Goal: Task Accomplishment & Management: Complete application form

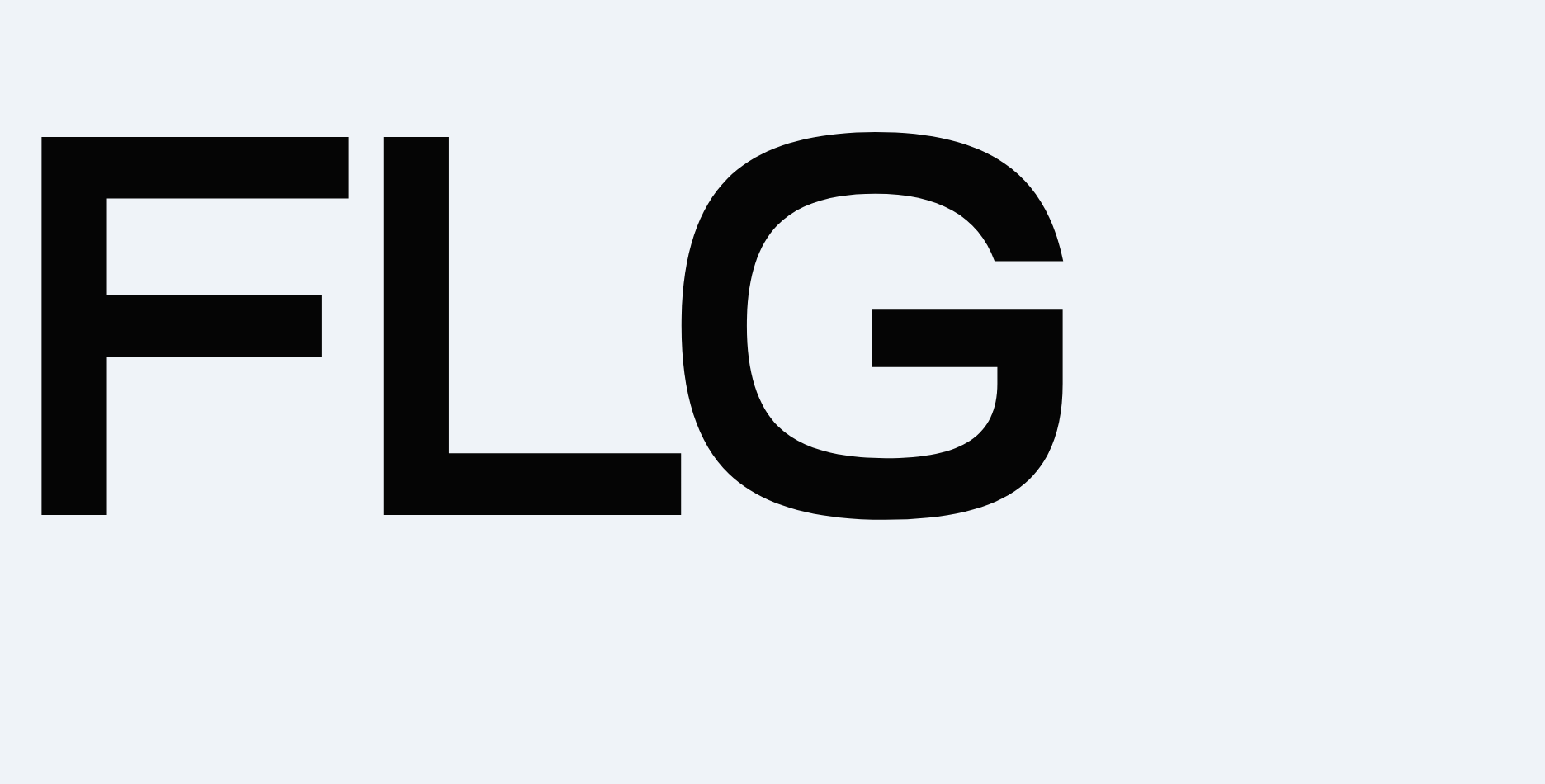
type input "2. Средняя (решить в установленные сроки)"
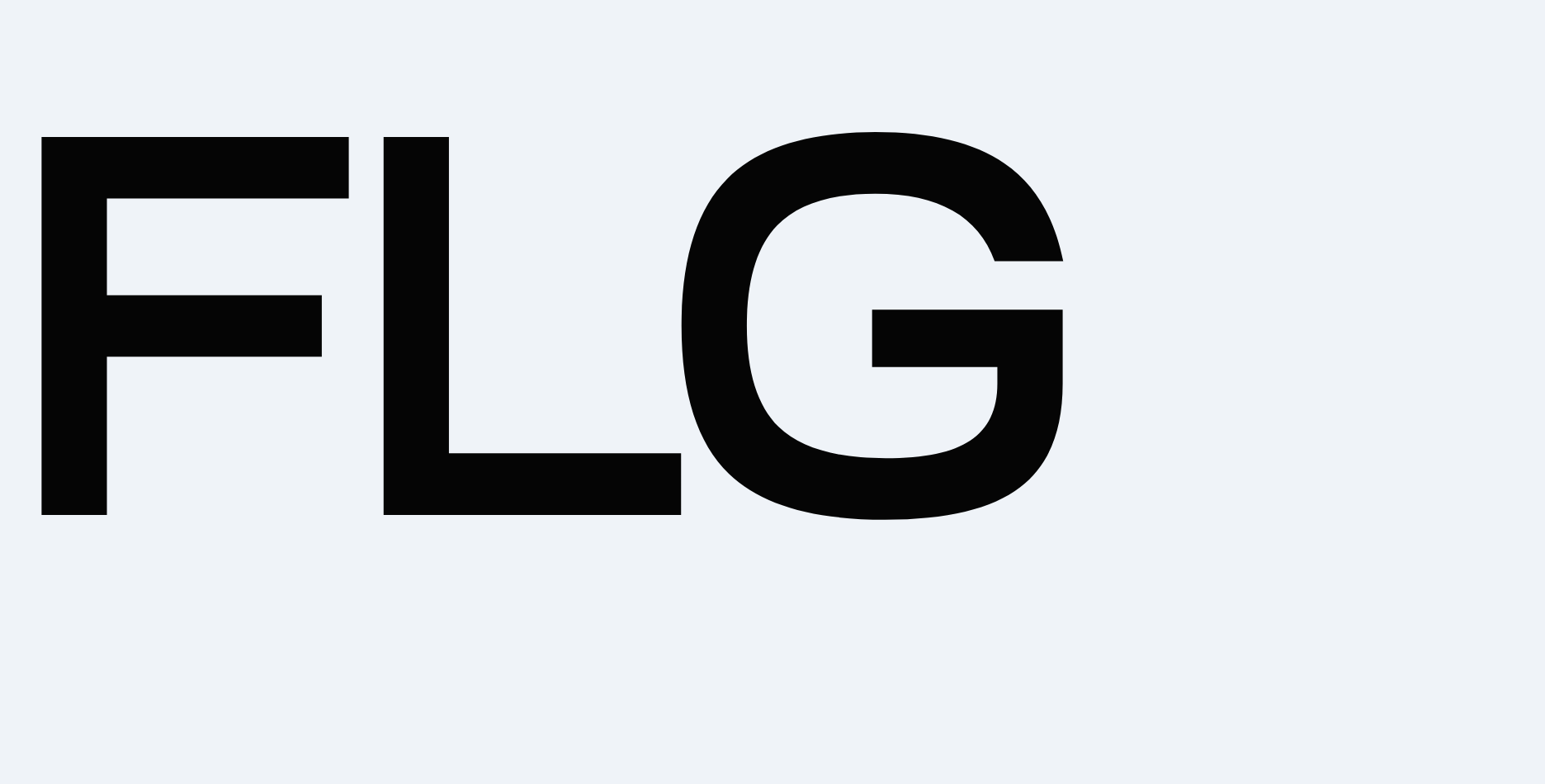
type input "возврат товаров"
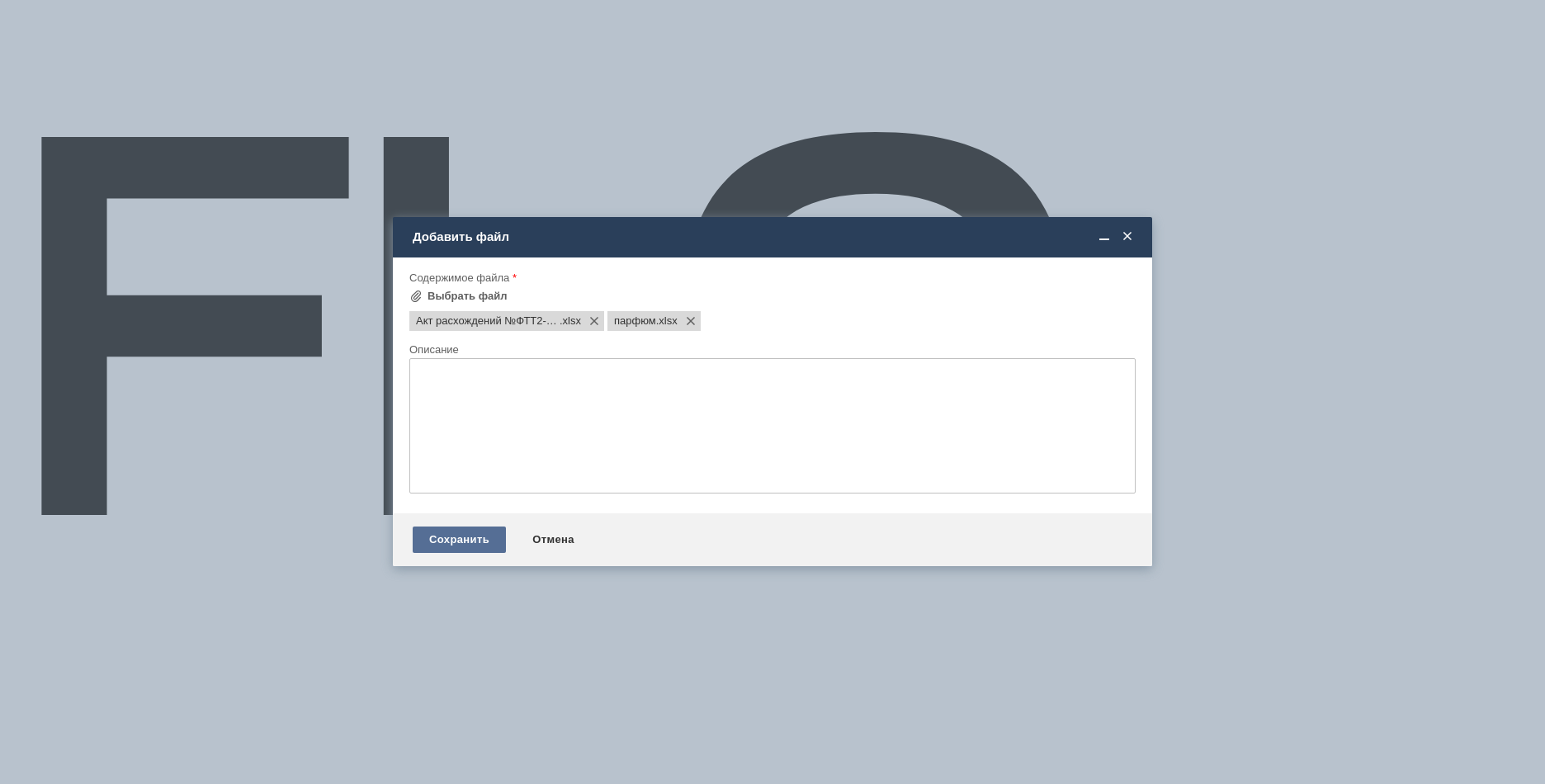
click at [458, 537] on div "Сохранить" at bounding box center [459, 539] width 93 height 27
